Goal: Check status: Check status

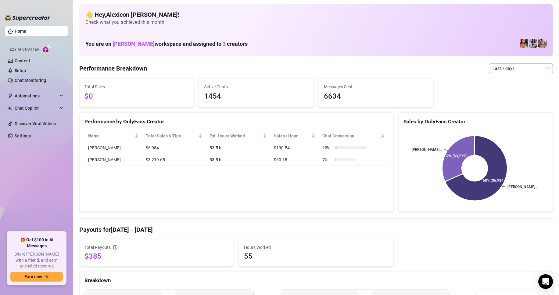
click at [510, 69] on span "Last 7 days" at bounding box center [521, 68] width 57 height 9
click at [503, 116] on div "Custom date" at bounding box center [516, 119] width 54 height 7
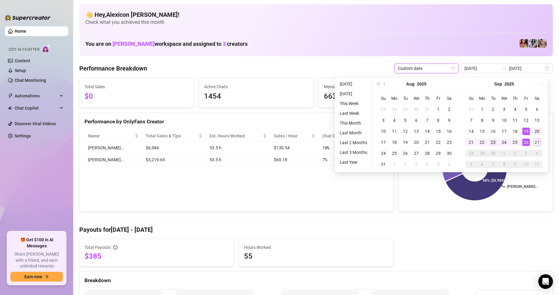
type input "[DATE]"
click at [491, 143] on div "23" at bounding box center [493, 141] width 7 height 7
type input "[DATE]"
click at [538, 143] on div "27" at bounding box center [537, 141] width 7 height 7
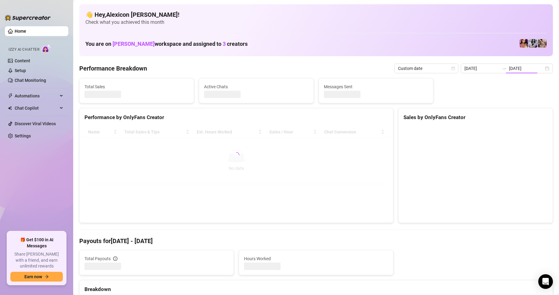
type input "[DATE]"
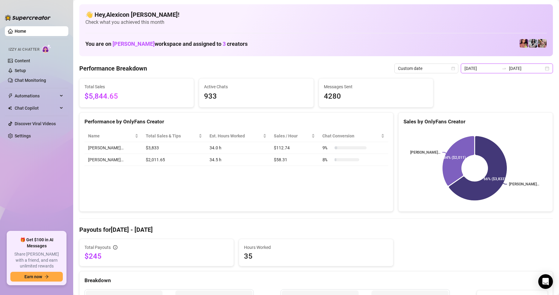
click at [513, 68] on input "[DATE]" at bounding box center [526, 68] width 35 height 7
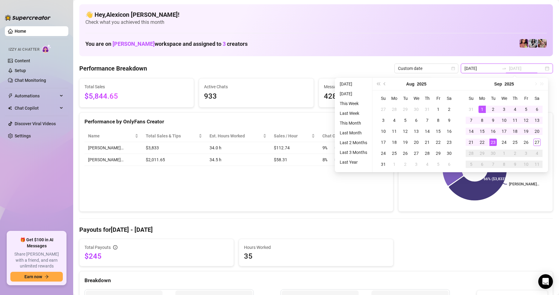
type input "[DATE]"
click at [484, 67] on input "[DATE]" at bounding box center [482, 68] width 35 height 7
type input "[DATE]"
click at [482, 106] on div "1" at bounding box center [482, 109] width 7 height 7
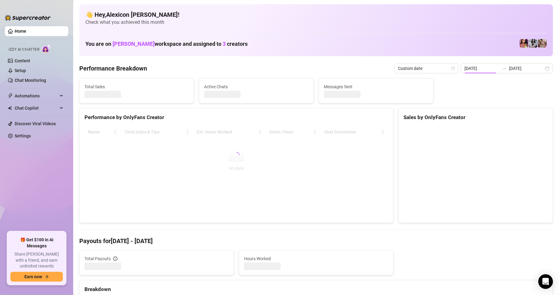
type input "[DATE]"
